Goal: Information Seeking & Learning: Understand process/instructions

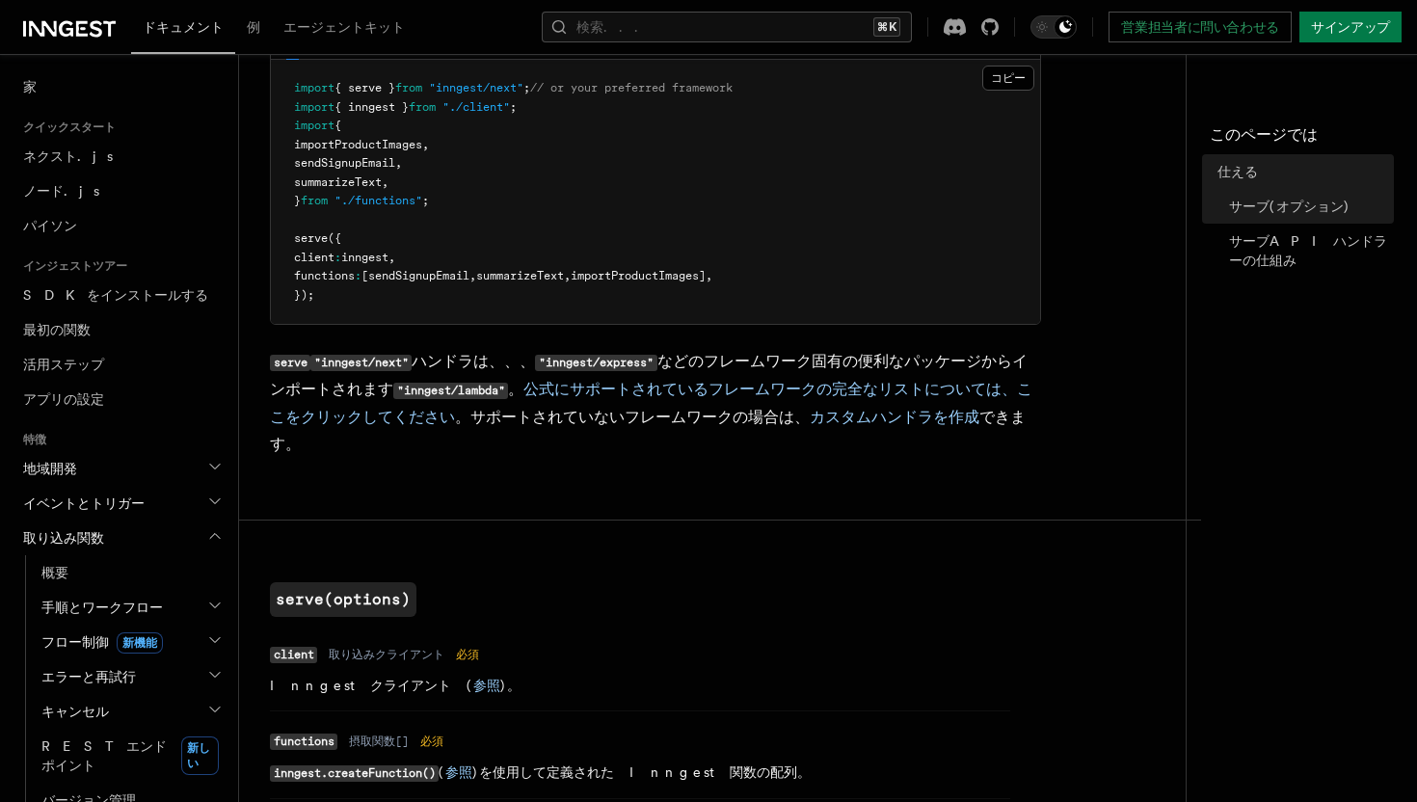
scroll to position [421, 0]
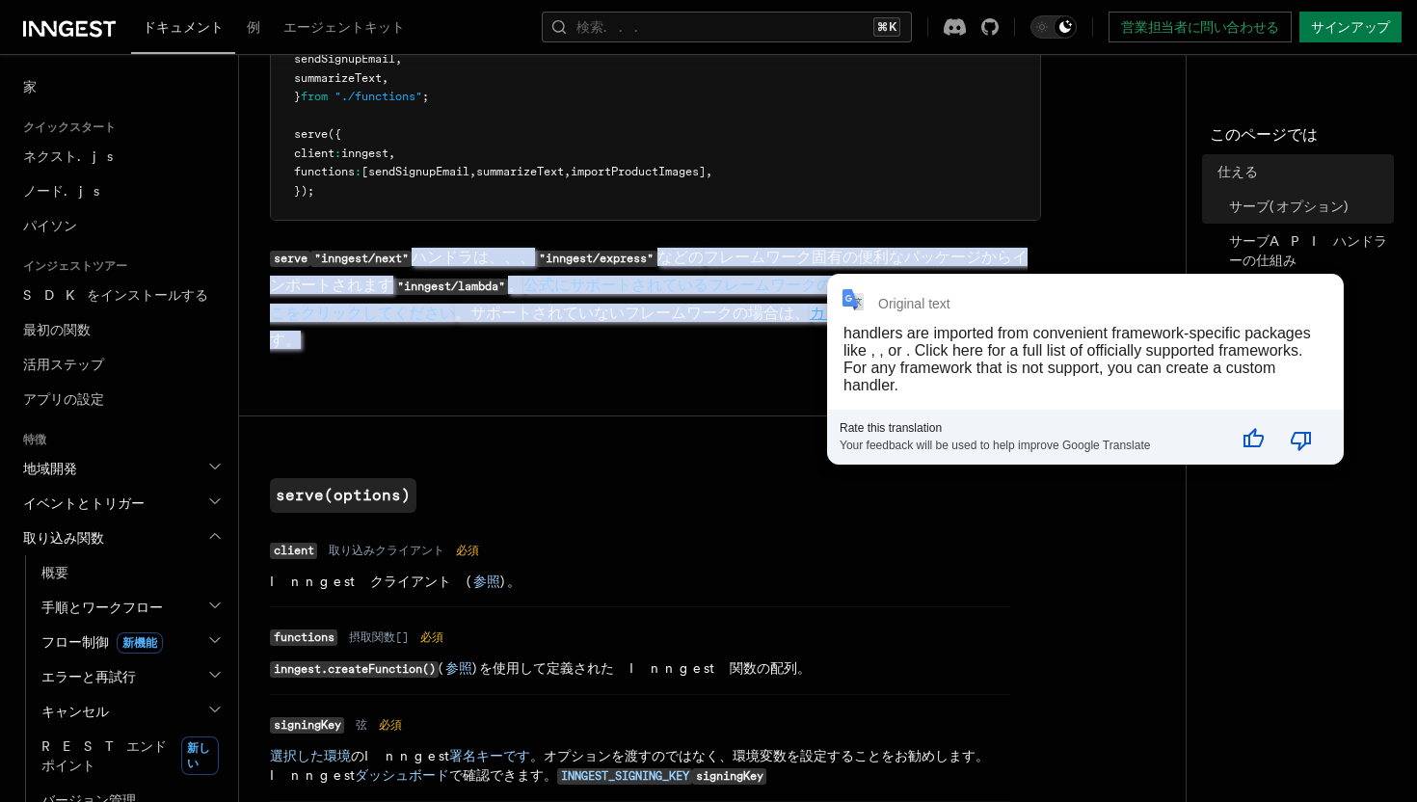
click at [840, 318] on div "**********" at bounding box center [1085, 369] width 515 height 189
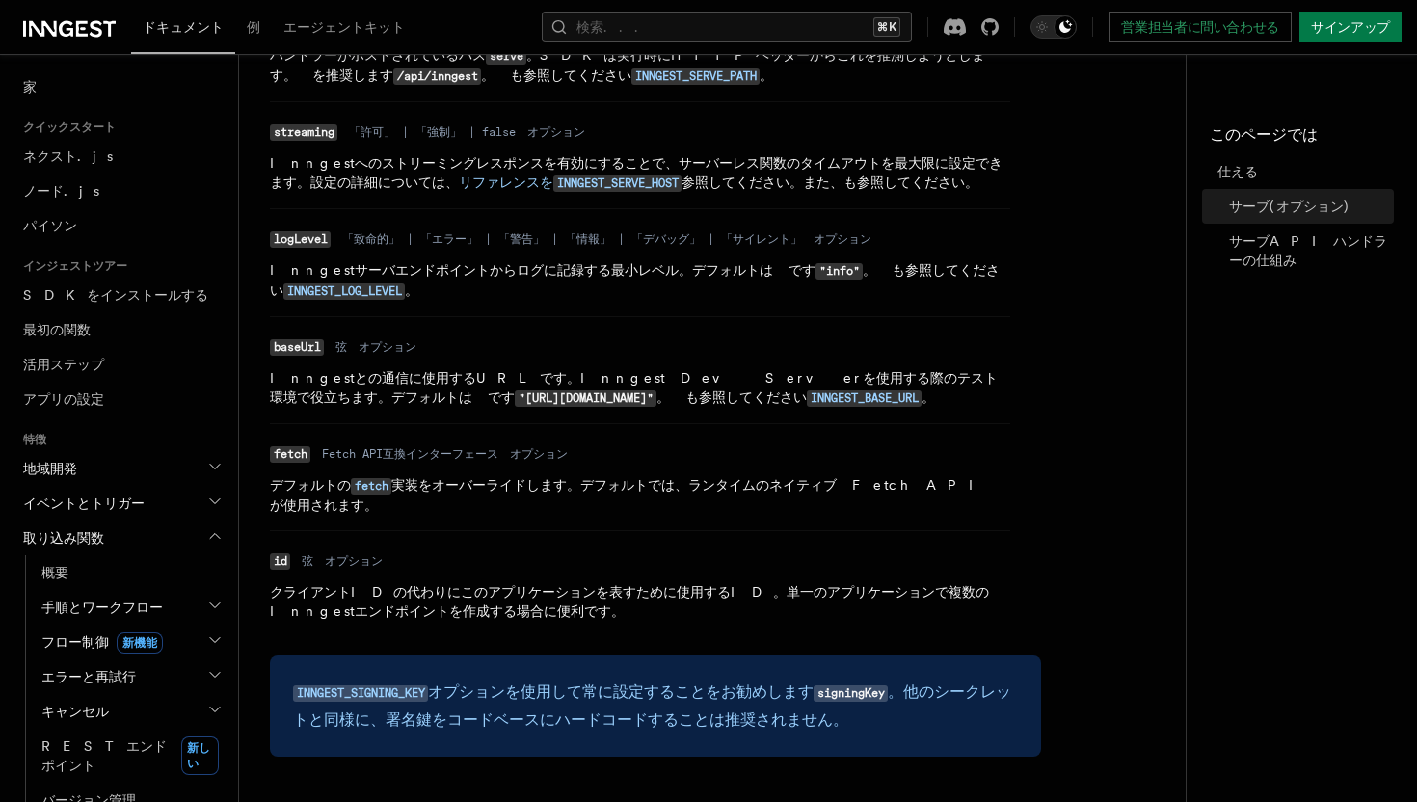
scroll to position [54, 0]
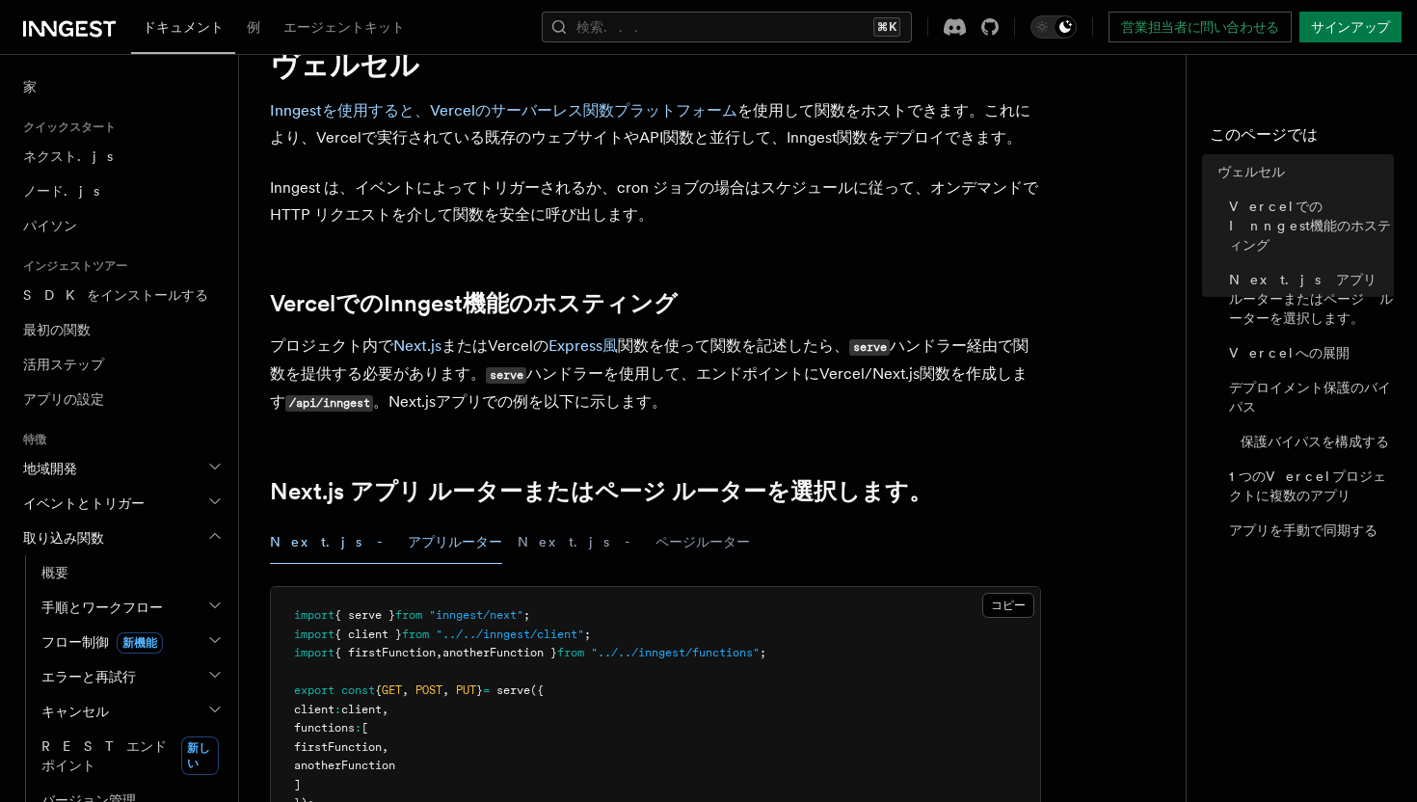
scroll to position [54, 0]
